Goal: Task Accomplishment & Management: Manage account settings

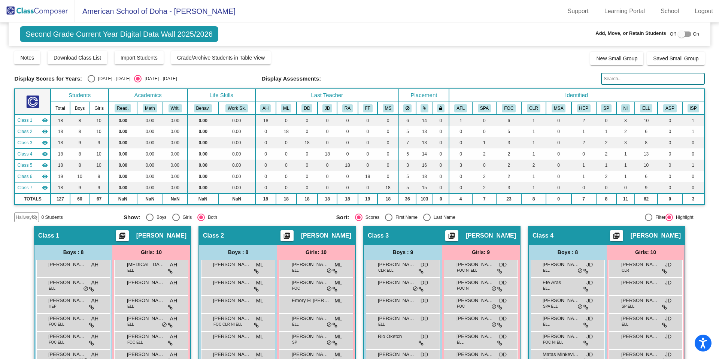
click at [33, 7] on img at bounding box center [37, 11] width 75 height 22
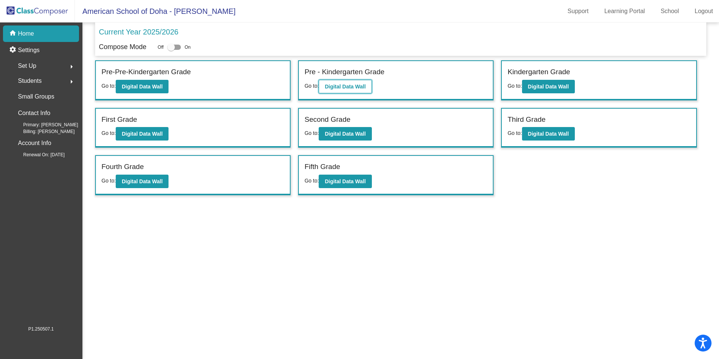
click at [338, 84] on b "Digital Data Wall" at bounding box center [345, 87] width 41 height 6
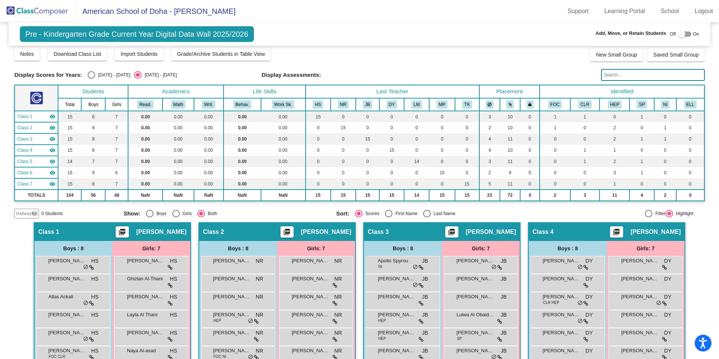
scroll to position [5, 0]
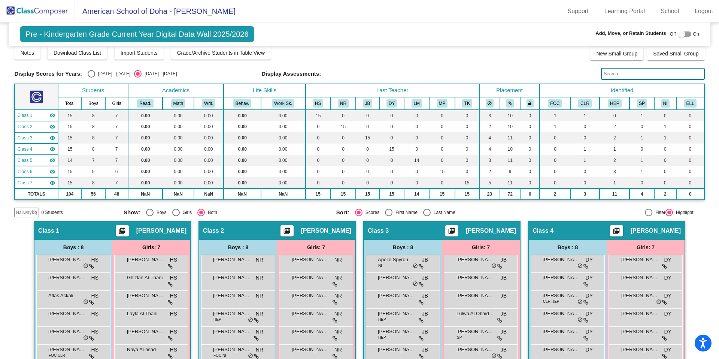
click at [45, 13] on img at bounding box center [37, 11] width 75 height 22
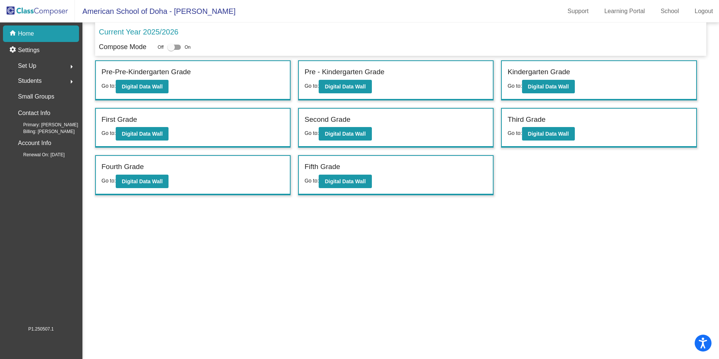
click at [41, 79] on span "Students" at bounding box center [30, 81] width 24 height 10
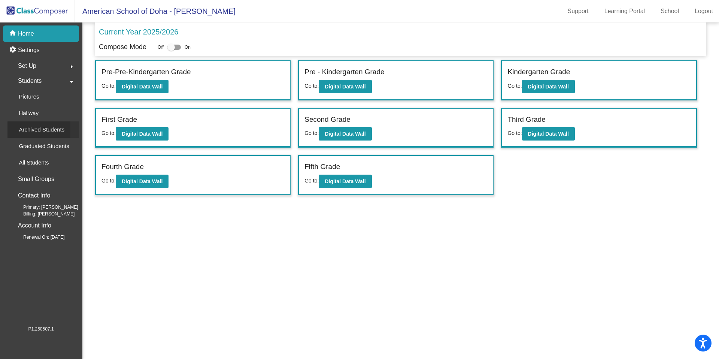
click at [42, 129] on p "Archived Students" at bounding box center [42, 129] width 46 height 9
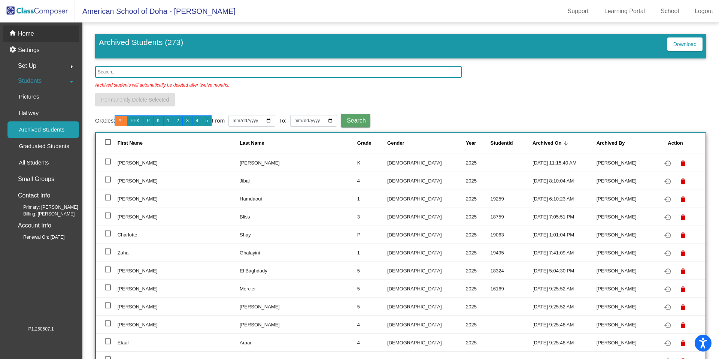
click at [33, 34] on p "Home" at bounding box center [26, 33] width 16 height 9
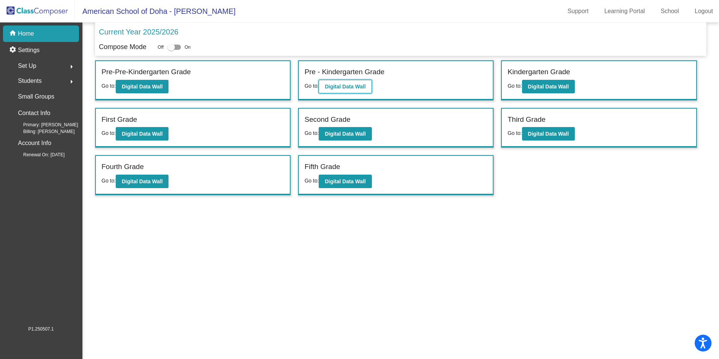
click at [356, 88] on b "Digital Data Wall" at bounding box center [345, 87] width 41 height 6
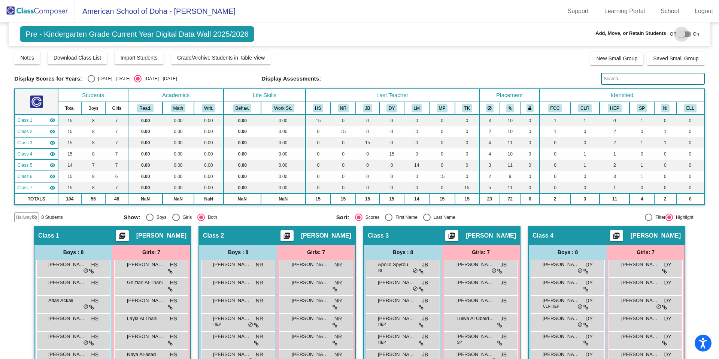
click at [678, 36] on div at bounding box center [681, 33] width 7 height 7
checkbox input "true"
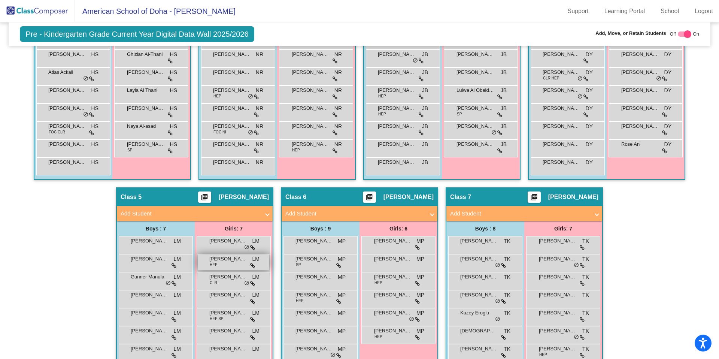
scroll to position [254, 0]
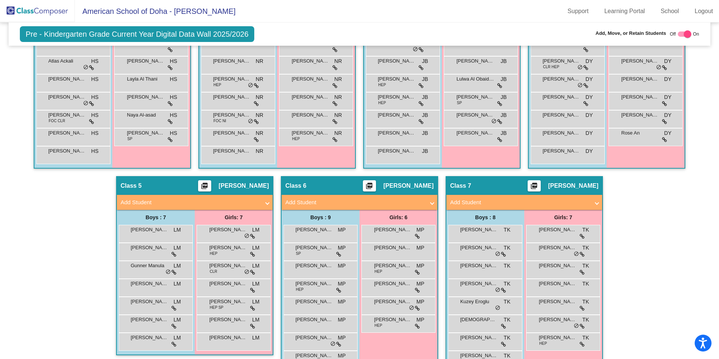
click at [263, 203] on span "Add Student" at bounding box center [193, 202] width 145 height 9
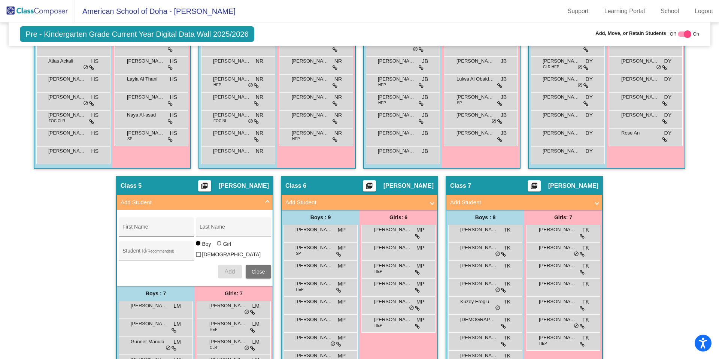
click at [141, 226] on div "First Name" at bounding box center [155, 228] width 67 height 15
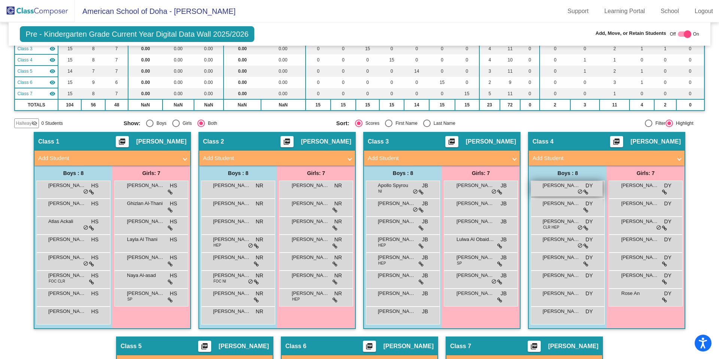
scroll to position [97, 0]
